Goal: Task Accomplishment & Management: Manage account settings

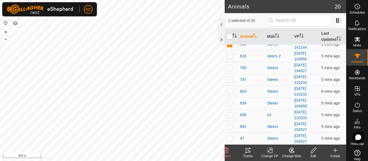
scroll to position [101, 0]
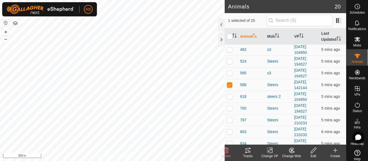
click at [271, 151] on icon at bounding box center [269, 150] width 7 height 7
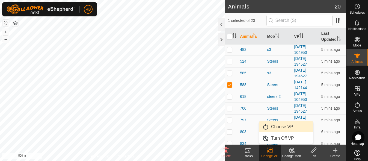
click at [283, 130] on link "Choose VP..." at bounding box center [286, 126] width 54 height 11
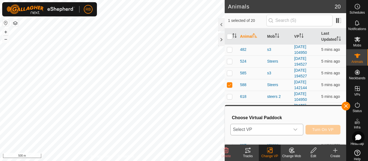
click at [294, 129] on icon "dropdown trigger" at bounding box center [295, 129] width 4 height 4
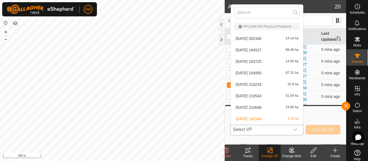
click at [277, 96] on li "[DATE] 210543 51.54 ha" at bounding box center [267, 95] width 72 height 11
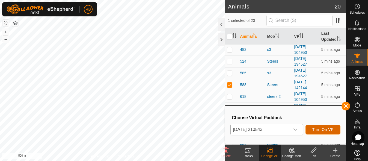
click at [316, 129] on span "Turn On VP" at bounding box center [322, 129] width 21 height 4
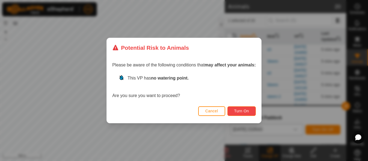
click at [240, 110] on span "Turn On" at bounding box center [241, 111] width 15 height 4
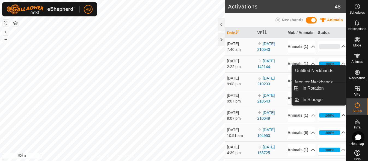
click at [355, 85] on es-virtualpaddocks-svg-icon at bounding box center [357, 88] width 10 height 9
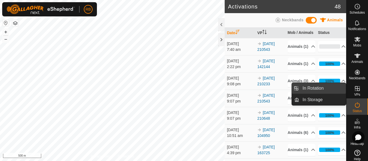
click at [330, 87] on link "In Rotation" at bounding box center [322, 88] width 47 height 11
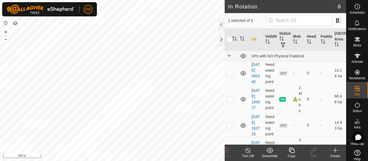
click at [338, 152] on icon at bounding box center [335, 150] width 7 height 7
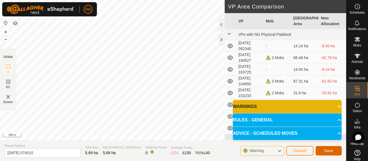
click at [326, 150] on span "Save" at bounding box center [328, 150] width 9 height 4
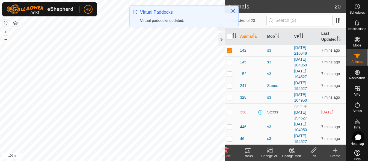
click at [271, 152] on icon at bounding box center [269, 150] width 7 height 7
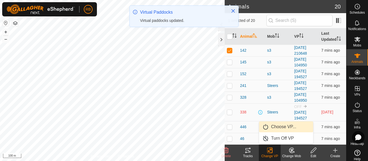
click at [286, 128] on link "Choose VP..." at bounding box center [286, 126] width 54 height 11
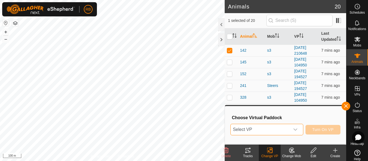
click at [286, 128] on span "Select VP" at bounding box center [260, 129] width 59 height 11
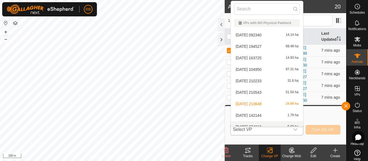
scroll to position [6, 0]
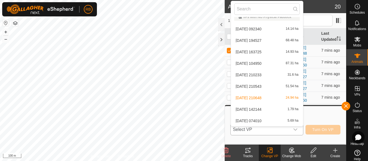
click at [274, 122] on li "[DATE] 074010 5.69 ha" at bounding box center [267, 120] width 72 height 11
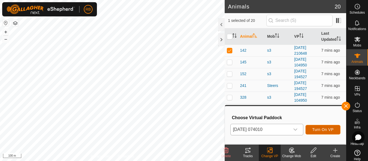
click at [325, 127] on span "Turn On VP" at bounding box center [322, 129] width 21 height 4
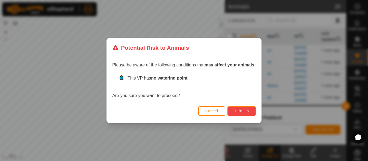
click at [251, 115] on button "Turn On" at bounding box center [241, 111] width 28 height 10
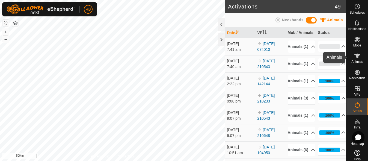
click at [355, 59] on es-animals-svg-icon at bounding box center [357, 55] width 10 height 9
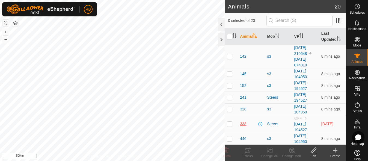
click at [244, 124] on span "338" at bounding box center [243, 124] width 6 height 6
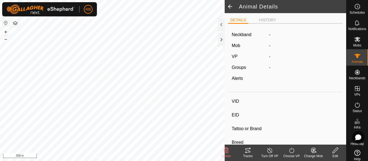
type input "338"
type input "-"
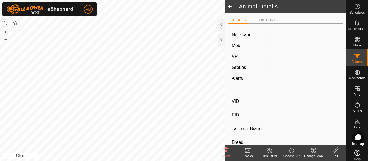
type input "-"
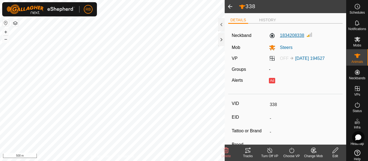
click at [290, 33] on label "1834208338" at bounding box center [286, 35] width 35 height 7
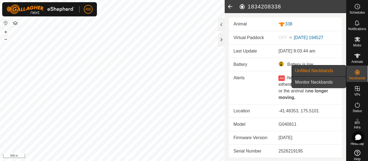
click at [323, 81] on link "Monitor Neckbands" at bounding box center [319, 82] width 54 height 11
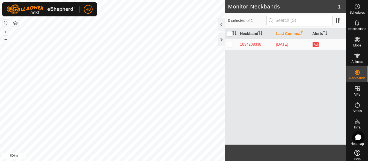
click at [314, 113] on div "Neckband Last Comms Alerts 1834208338 [DATE] Ad" at bounding box center [285, 86] width 121 height 116
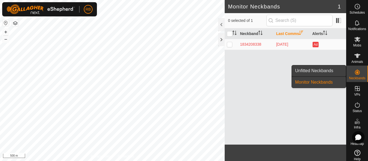
click at [336, 74] on link "Unfitted Neckbands" at bounding box center [319, 70] width 54 height 11
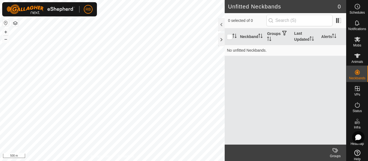
click at [303, 111] on div "Neckband Groups Last Updated Alerts No unfitted Neckbands." at bounding box center [285, 86] width 121 height 116
click at [353, 62] on span "Animals" at bounding box center [357, 61] width 12 height 3
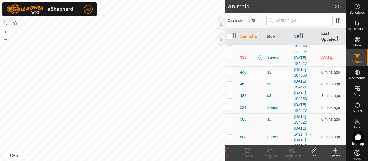
scroll to position [66, 0]
click at [240, 57] on span "338" at bounding box center [243, 58] width 6 height 6
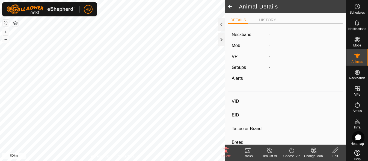
type input "338"
type input "-"
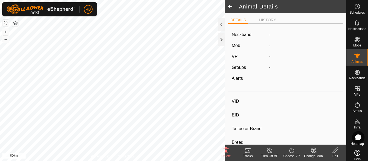
type input "-"
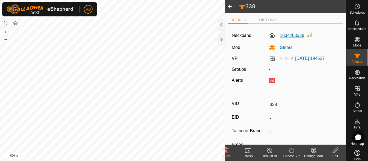
click at [279, 37] on label "1834208338" at bounding box center [286, 35] width 35 height 7
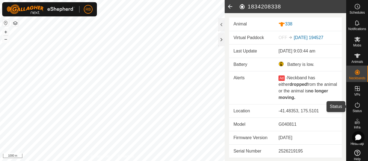
click at [354, 105] on icon at bounding box center [357, 105] width 7 height 7
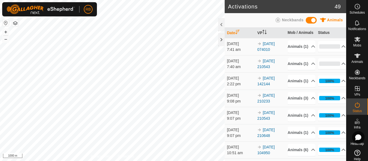
click at [291, 23] on div "Neckbands" at bounding box center [289, 21] width 30 height 8
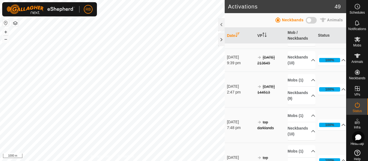
scroll to position [783, 0]
